Goal: Information Seeking & Learning: Understand process/instructions

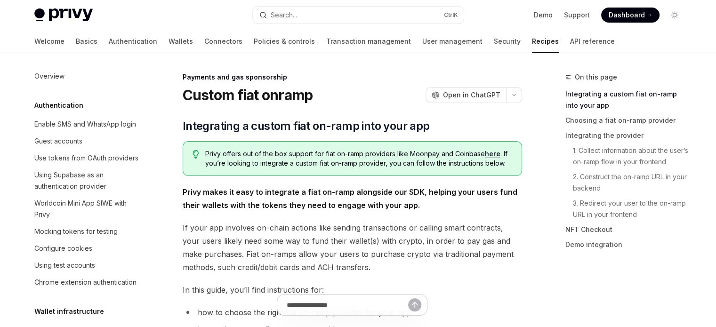
scroll to position [789, 0]
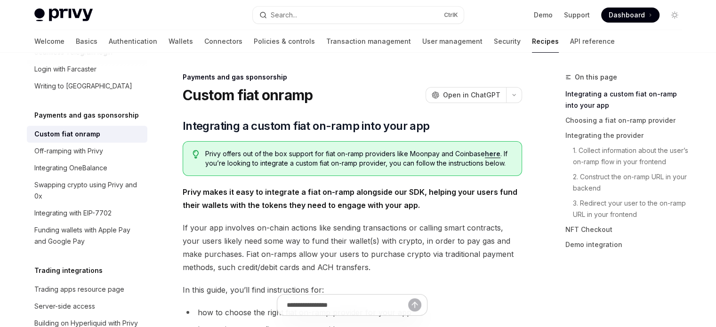
type textarea "*"
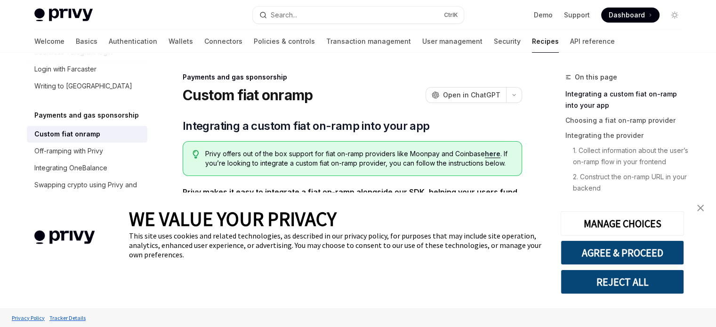
click at [702, 208] on img "close banner" at bounding box center [700, 208] width 7 height 7
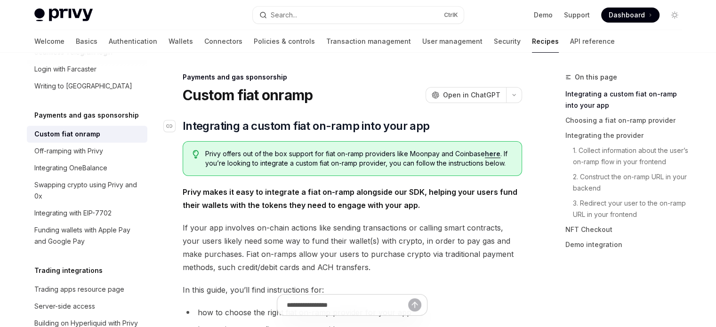
click at [199, 126] on span "Integrating a custom fiat on-ramp into your app" at bounding box center [306, 126] width 247 height 15
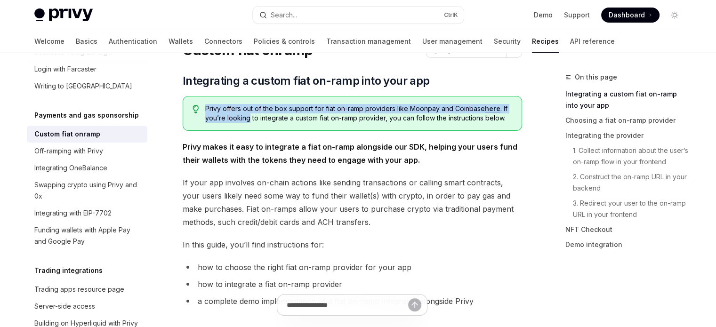
scroll to position [47, 0]
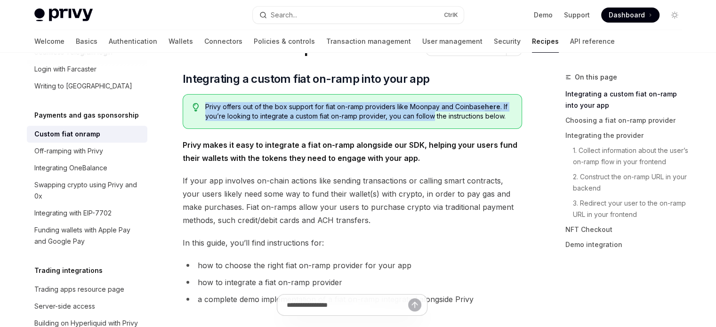
drag, startPoint x: 199, startPoint y: 126, endPoint x: 415, endPoint y: 121, distance: 216.1
click at [415, 121] on div "Privy offers out of the box support for fiat on-ramp providers like Moonpay and…" at bounding box center [352, 111] width 339 height 35
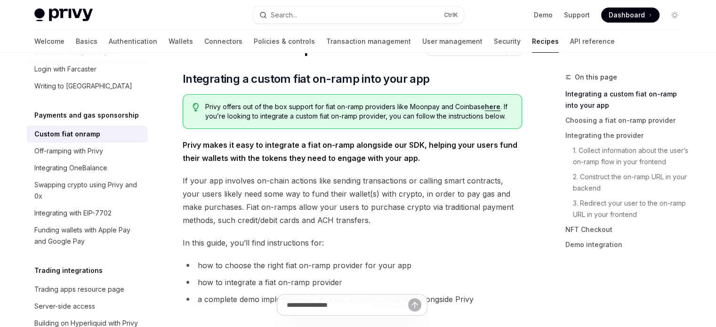
click at [203, 182] on span "If your app involves on-chain actions like sending transactions or calling smar…" at bounding box center [352, 200] width 339 height 53
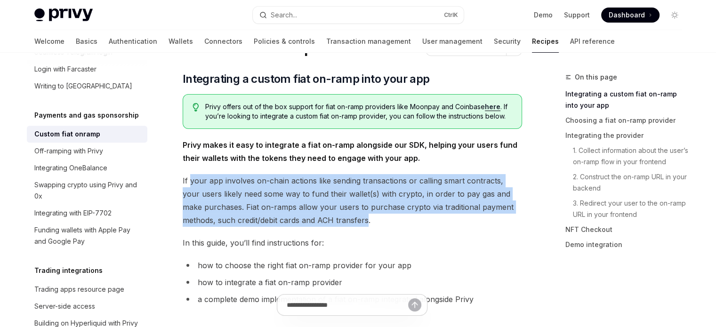
drag, startPoint x: 203, startPoint y: 182, endPoint x: 326, endPoint y: 226, distance: 130.1
click at [326, 226] on span "If your app involves on-chain actions like sending transactions or calling smar…" at bounding box center [352, 200] width 339 height 53
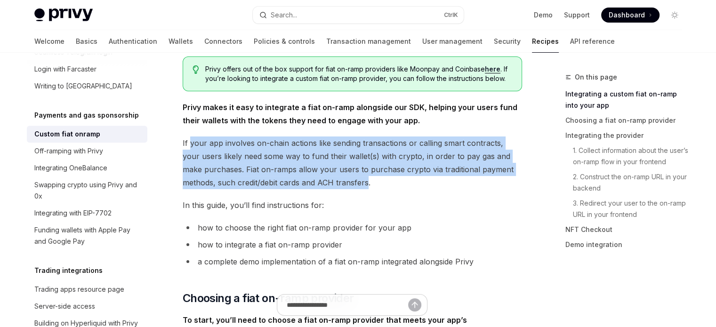
scroll to position [94, 0]
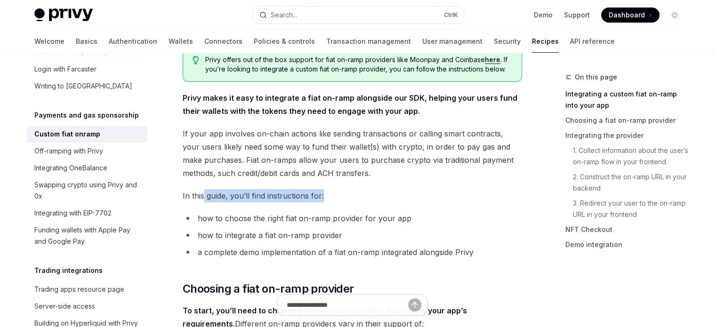
drag, startPoint x: 202, startPoint y: 194, endPoint x: 334, endPoint y: 194, distance: 132.3
click at [333, 193] on span "In this guide, you’ll find instructions for:" at bounding box center [352, 195] width 339 height 13
click at [237, 216] on li "how to choose the right fiat on-ramp provider for your app" at bounding box center [352, 218] width 339 height 13
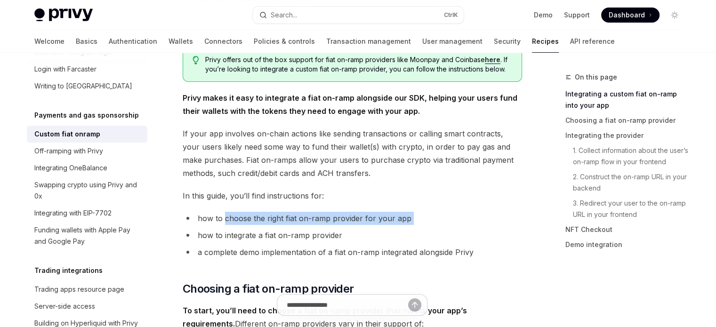
drag, startPoint x: 237, startPoint y: 216, endPoint x: 407, endPoint y: 222, distance: 169.5
click at [406, 222] on li "how to choose the right fiat on-ramp provider for your app" at bounding box center [352, 218] width 339 height 13
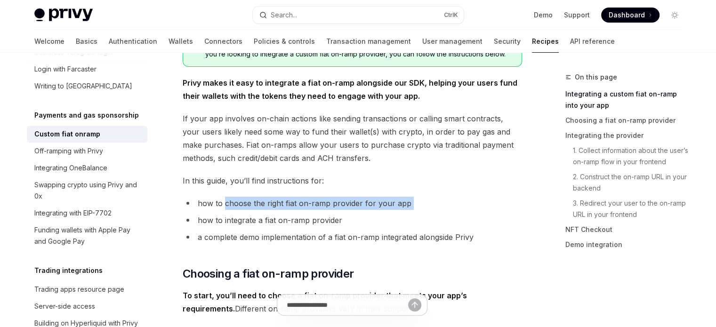
scroll to position [141, 0]
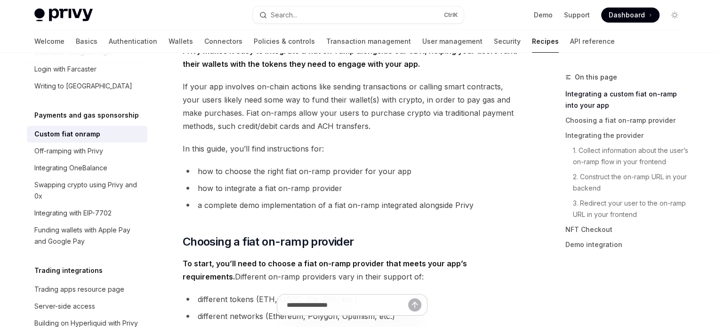
click at [213, 184] on li "how to integrate a fiat on-ramp provider" at bounding box center [352, 188] width 339 height 13
drag, startPoint x: 213, startPoint y: 184, endPoint x: 357, endPoint y: 191, distance: 144.6
click at [360, 191] on li "how to integrate a fiat on-ramp provider" at bounding box center [352, 188] width 339 height 13
click at [209, 205] on li "a complete demo implementation of a fiat on-ramp integrated alongside Privy" at bounding box center [352, 205] width 339 height 13
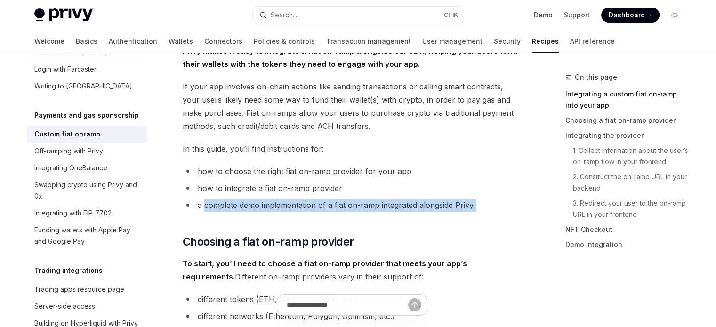
drag, startPoint x: 209, startPoint y: 205, endPoint x: 480, endPoint y: 206, distance: 270.6
click at [480, 206] on li "a complete demo implementation of a fiat on-ramp integrated alongside Privy" at bounding box center [352, 205] width 339 height 13
click at [380, 209] on li "a complete demo implementation of a fiat on-ramp integrated alongside Privy" at bounding box center [352, 205] width 339 height 13
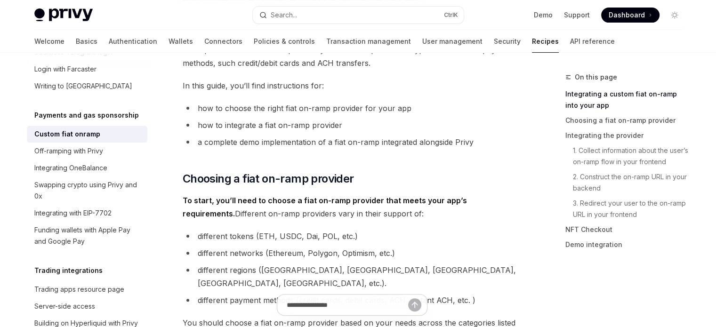
scroll to position [282, 0]
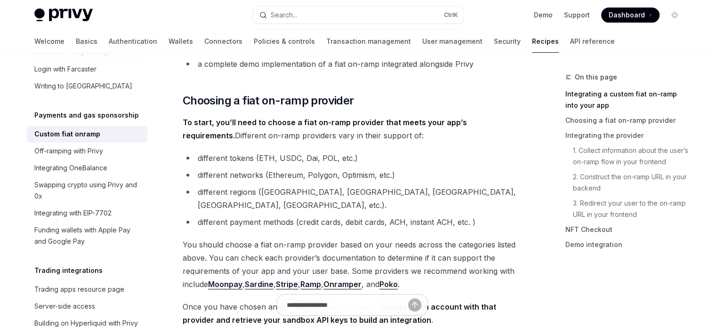
click at [200, 155] on li "different tokens (ETH, USDC, Dai, POL, etc.)" at bounding box center [352, 158] width 339 height 13
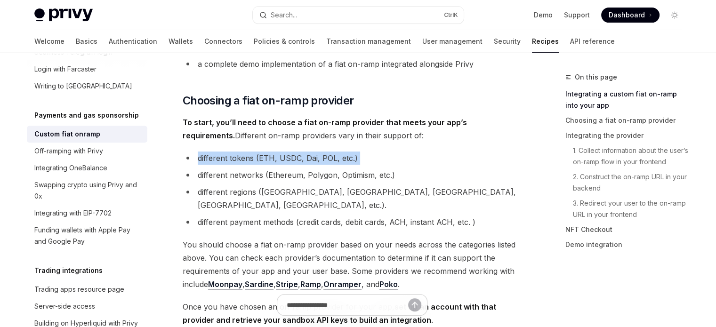
drag, startPoint x: 200, startPoint y: 155, endPoint x: 350, endPoint y: 150, distance: 149.7
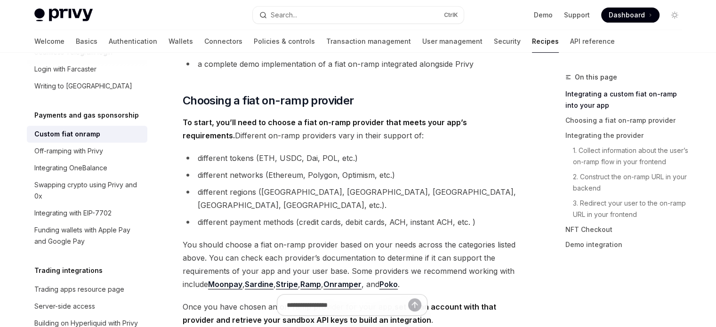
click at [216, 175] on li "different networks (Ethereum, Polygon, Optimism, etc.)" at bounding box center [352, 174] width 339 height 13
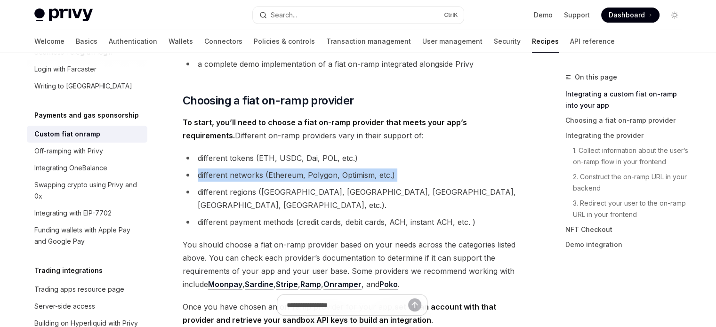
drag, startPoint x: 216, startPoint y: 175, endPoint x: 406, endPoint y: 175, distance: 189.7
click at [406, 175] on li "different networks (Ethereum, Polygon, Optimism, etc.)" at bounding box center [352, 174] width 339 height 13
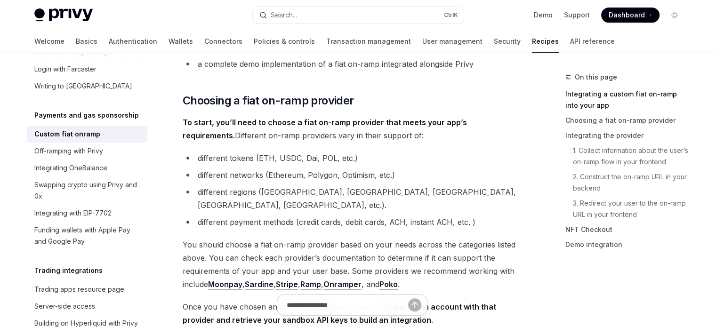
click at [217, 190] on li "different regions ([GEOGRAPHIC_DATA], [GEOGRAPHIC_DATA], [GEOGRAPHIC_DATA], [GE…" at bounding box center [352, 198] width 339 height 26
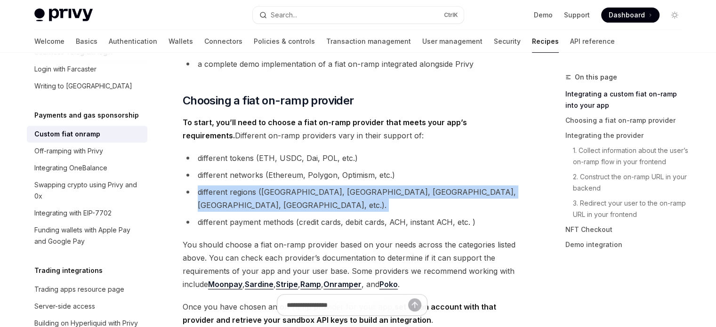
drag, startPoint x: 217, startPoint y: 190, endPoint x: 408, endPoint y: 195, distance: 190.7
click at [440, 191] on li "different regions ([GEOGRAPHIC_DATA], [GEOGRAPHIC_DATA], [GEOGRAPHIC_DATA], [GE…" at bounding box center [352, 198] width 339 height 26
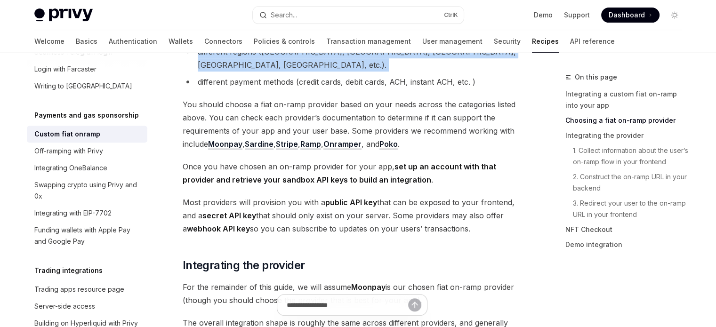
scroll to position [424, 0]
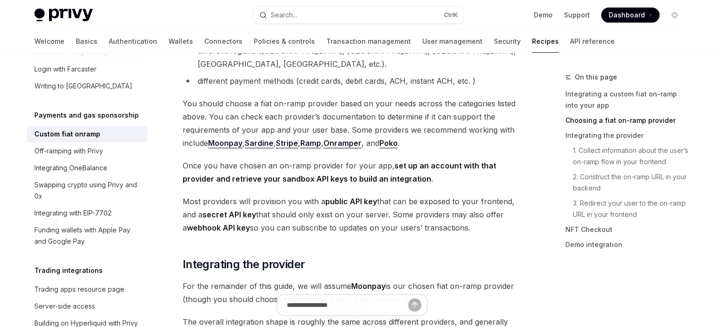
click at [300, 203] on span "Most providers will provision you with a public API key that can be exposed to …" at bounding box center [352, 215] width 339 height 40
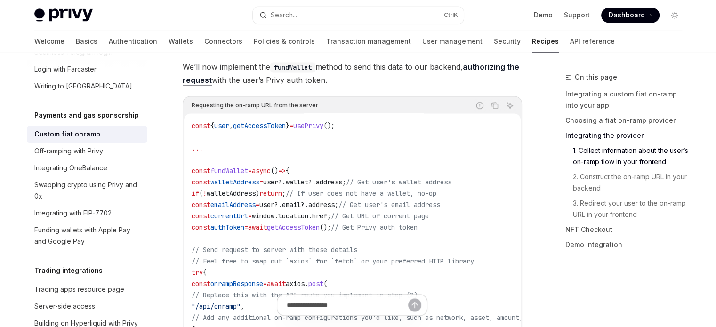
scroll to position [1412, 0]
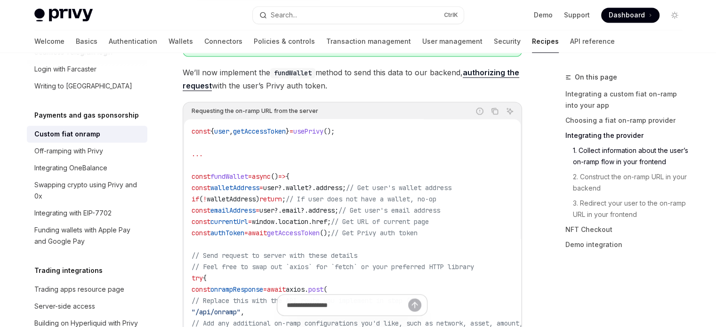
click at [210, 184] on span "const" at bounding box center [201, 188] width 19 height 8
drag, startPoint x: 215, startPoint y: 160, endPoint x: 377, endPoint y: 161, distance: 162.9
click at [377, 184] on span "const walletAddress = user ?. wallet ?. address ; // Get user's wallet address" at bounding box center [322, 188] width 260 height 8
click at [392, 184] on span "// Get user's wallet address" at bounding box center [398, 188] width 105 height 8
click at [398, 184] on span "// Get user's wallet address" at bounding box center [398, 188] width 105 height 8
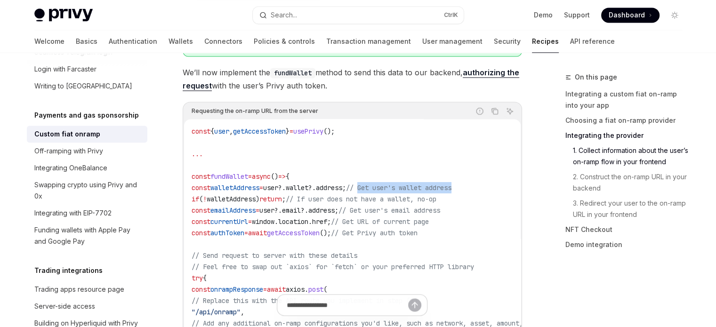
drag, startPoint x: 398, startPoint y: 160, endPoint x: 476, endPoint y: 161, distance: 78.1
click at [451, 184] on span "// Get user's wallet address" at bounding box center [398, 188] width 105 height 8
click at [199, 195] on span "if" at bounding box center [196, 199] width 8 height 8
drag, startPoint x: 211, startPoint y: 170, endPoint x: 305, endPoint y: 171, distance: 93.7
click at [305, 195] on span "if ( ! walletAddress ) return ; // If user does not have a wallet, no-op" at bounding box center [314, 199] width 245 height 8
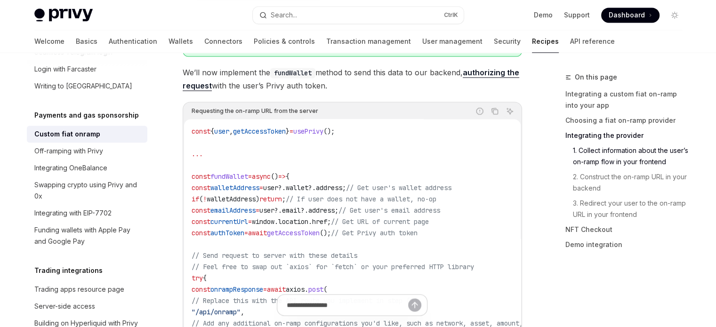
click at [331, 195] on span "// If user does not have a wallet, no-op" at bounding box center [361, 199] width 151 height 8
drag, startPoint x: 331, startPoint y: 171, endPoint x: 345, endPoint y: 187, distance: 21.0
click at [464, 177] on code "const { user , getAccessToken } = usePrivy (); ... const fundWallet = async () …" at bounding box center [378, 323] width 373 height 395
click at [214, 189] on code "const { user , getAccessToken } = usePrivy (); ... const fundWallet = async () …" at bounding box center [378, 323] width 373 height 395
click at [199, 195] on span "if" at bounding box center [196, 199] width 8 height 8
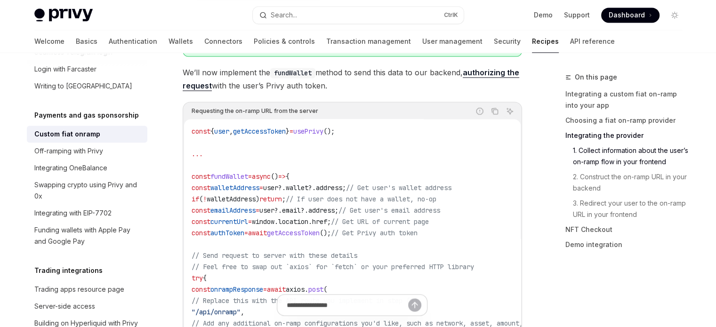
drag, startPoint x: 210, startPoint y: 175, endPoint x: 310, endPoint y: 172, distance: 99.8
click at [310, 195] on span "if ( ! walletAddress ) return ; // If user does not have a wallet, no-op" at bounding box center [314, 199] width 245 height 8
click at [210, 206] on span "const" at bounding box center [201, 210] width 19 height 8
drag, startPoint x: 215, startPoint y: 182, endPoint x: 352, endPoint y: 179, distance: 137.5
click at [352, 206] on span "const emailAddress = user ?. email ?. address ; // Get user's email address" at bounding box center [316, 210] width 249 height 8
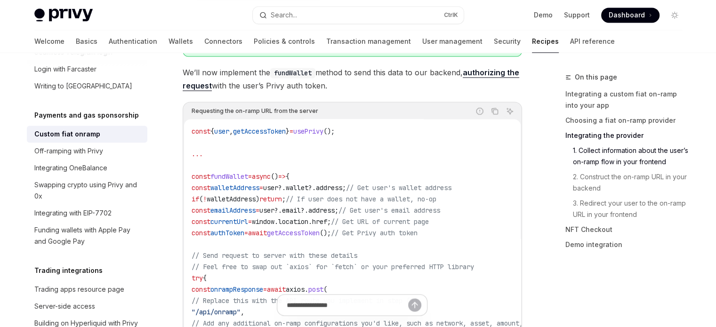
click at [220, 189] on code "const { user , getAccessToken } = usePrivy (); ... const fundWallet = async () …" at bounding box center [378, 323] width 373 height 395
drag, startPoint x: 220, startPoint y: 189, endPoint x: 335, endPoint y: 191, distance: 114.8
click at [335, 191] on code "const { user , getAccessToken } = usePrivy (); ... const fundWallet = async () …" at bounding box center [378, 323] width 373 height 395
click at [281, 200] on code "const { user , getAccessToken } = usePrivy (); ... const fundWallet = async () …" at bounding box center [378, 323] width 373 height 395
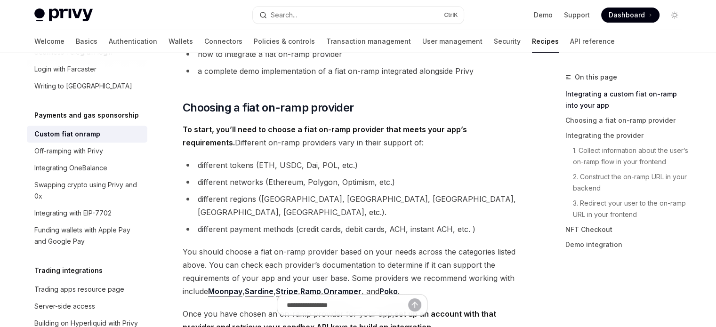
scroll to position [282, 0]
